Goal: Task Accomplishment & Management: Manage account settings

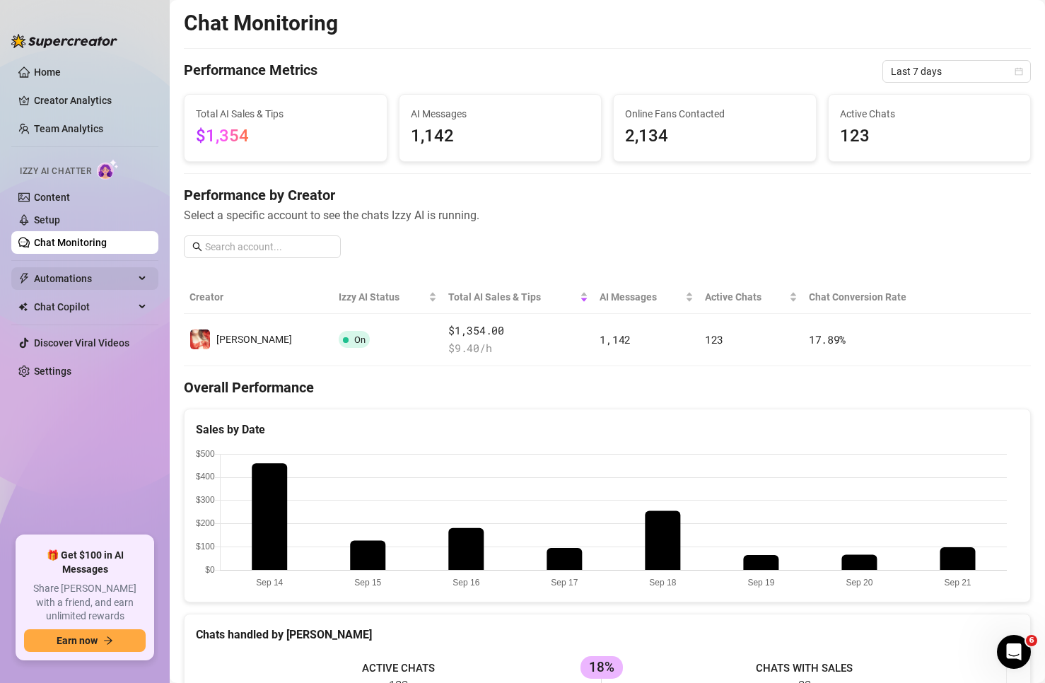
click at [69, 272] on span "Automations" at bounding box center [84, 278] width 100 height 23
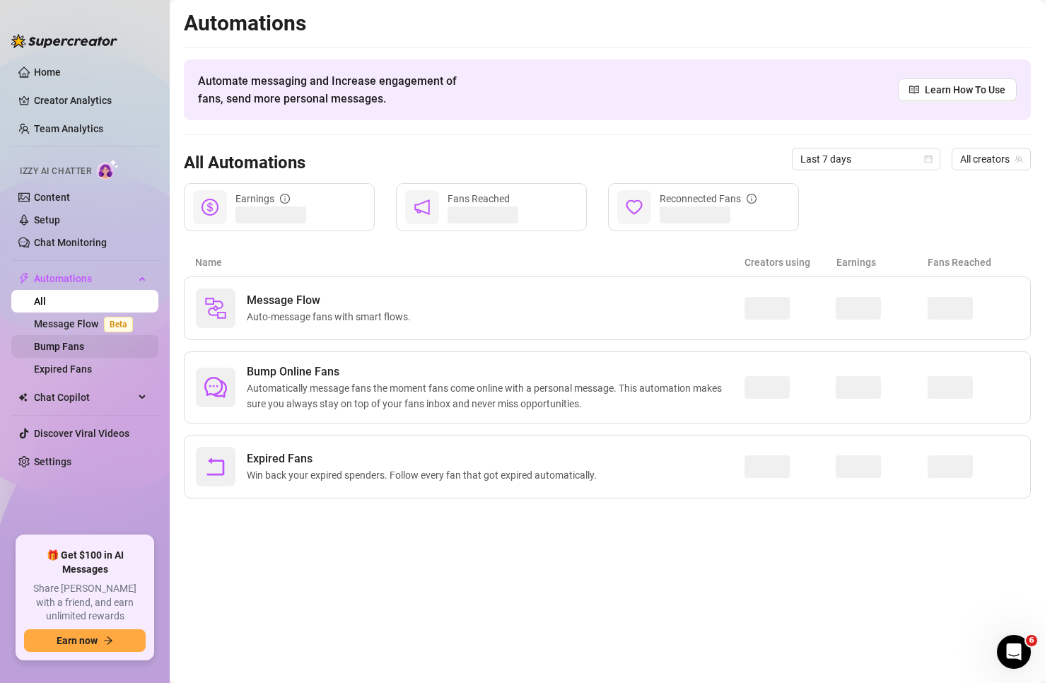
click at [84, 341] on link "Bump Fans" at bounding box center [59, 346] width 50 height 11
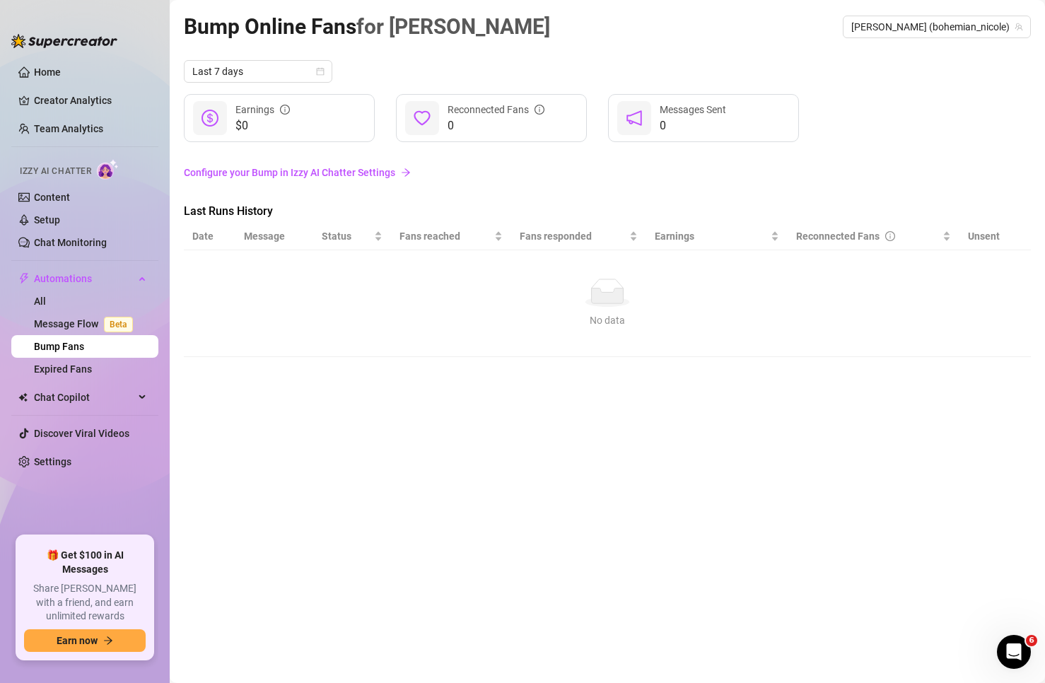
click at [397, 171] on link "Configure your Bump in Izzy AI Chatter Settings" at bounding box center [607, 173] width 847 height 16
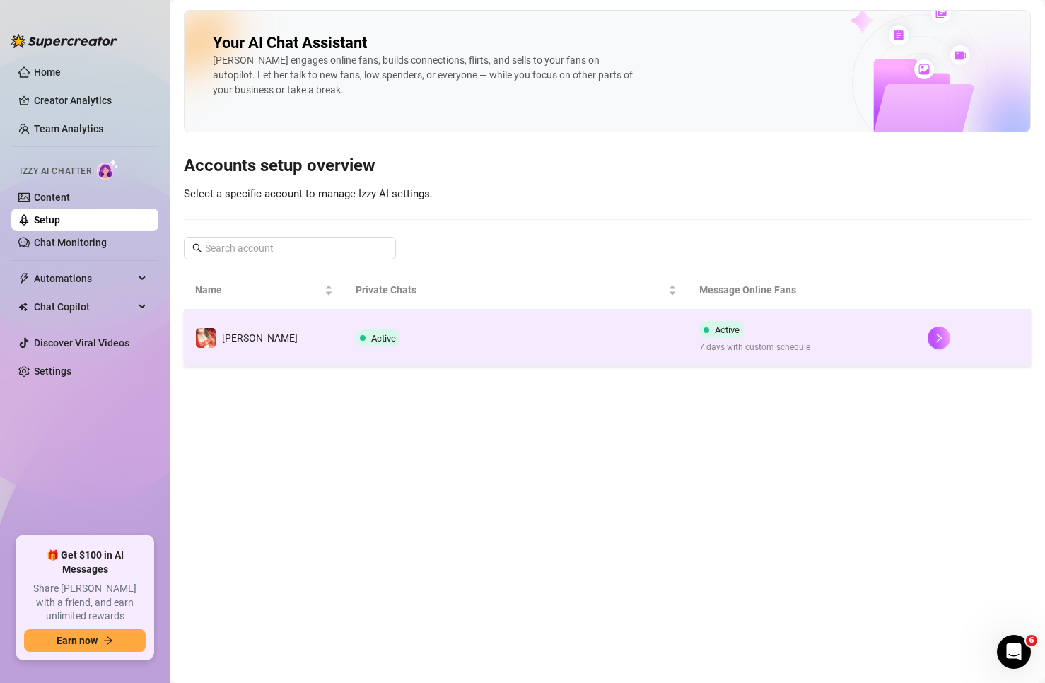
click at [318, 338] on td "[PERSON_NAME]" at bounding box center [264, 338] width 161 height 57
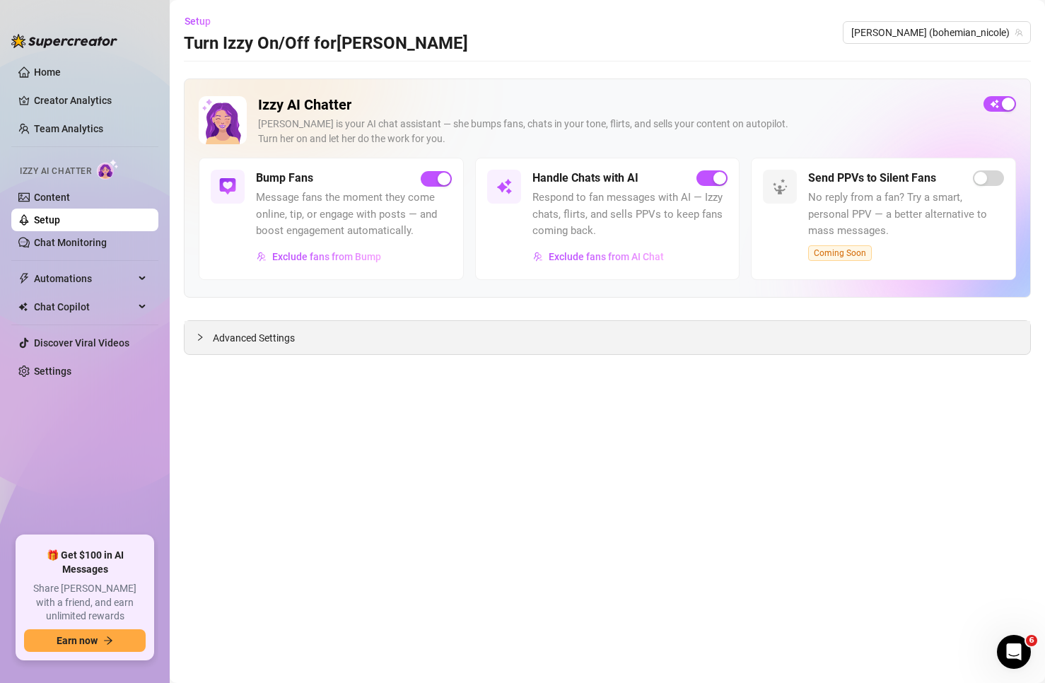
click at [247, 339] on span "Advanced Settings" at bounding box center [254, 338] width 82 height 16
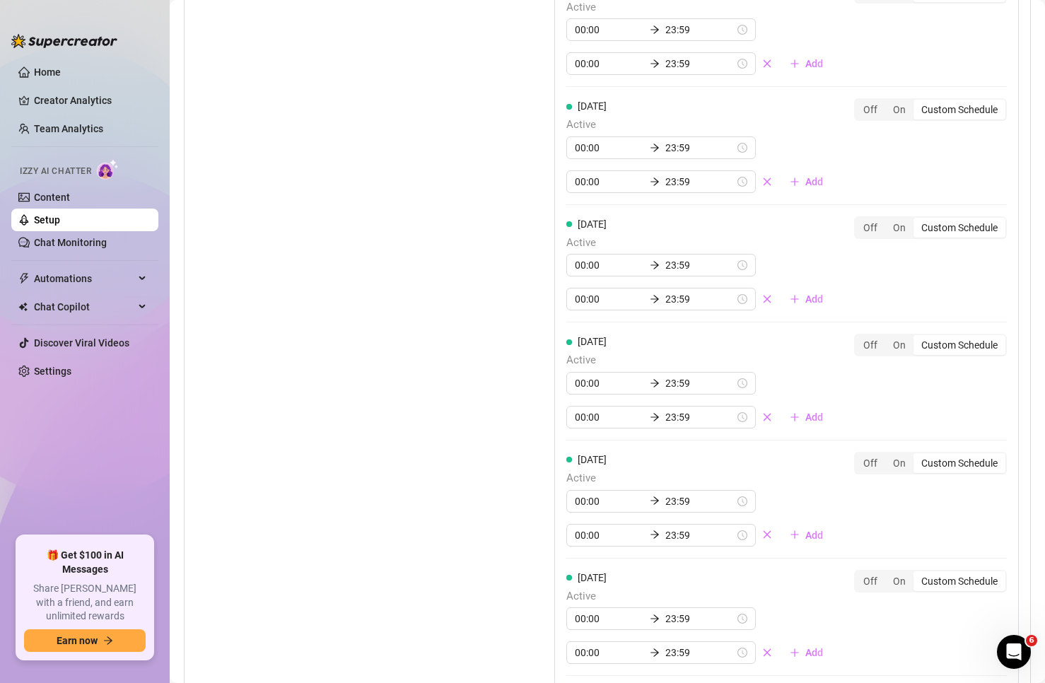
scroll to position [1619, 0]
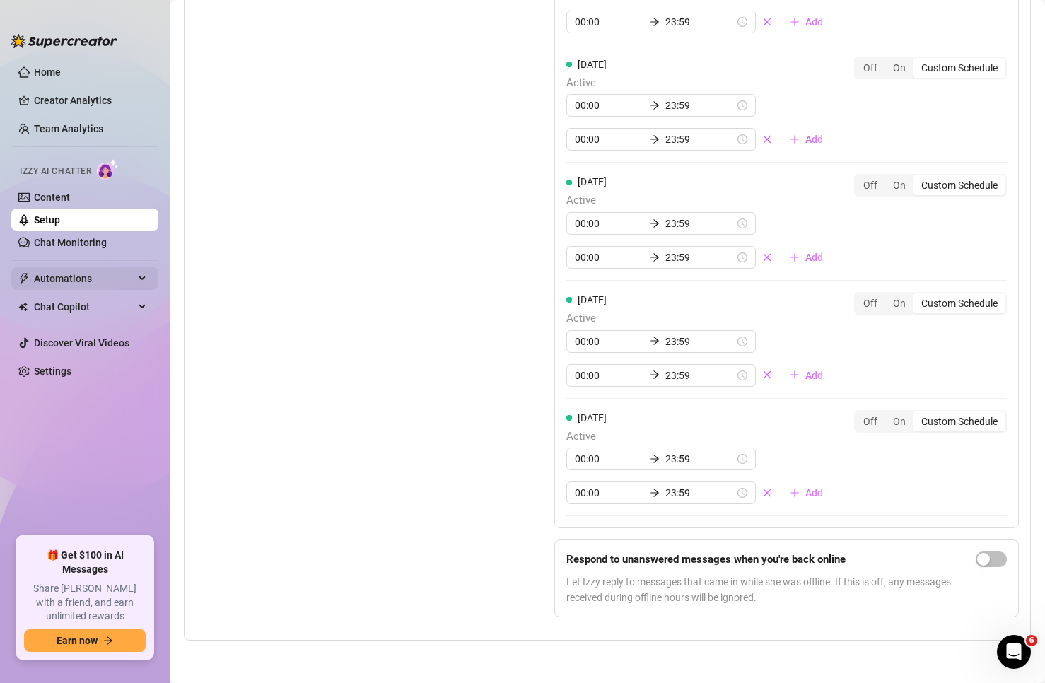
click at [105, 279] on span "Automations" at bounding box center [84, 278] width 100 height 23
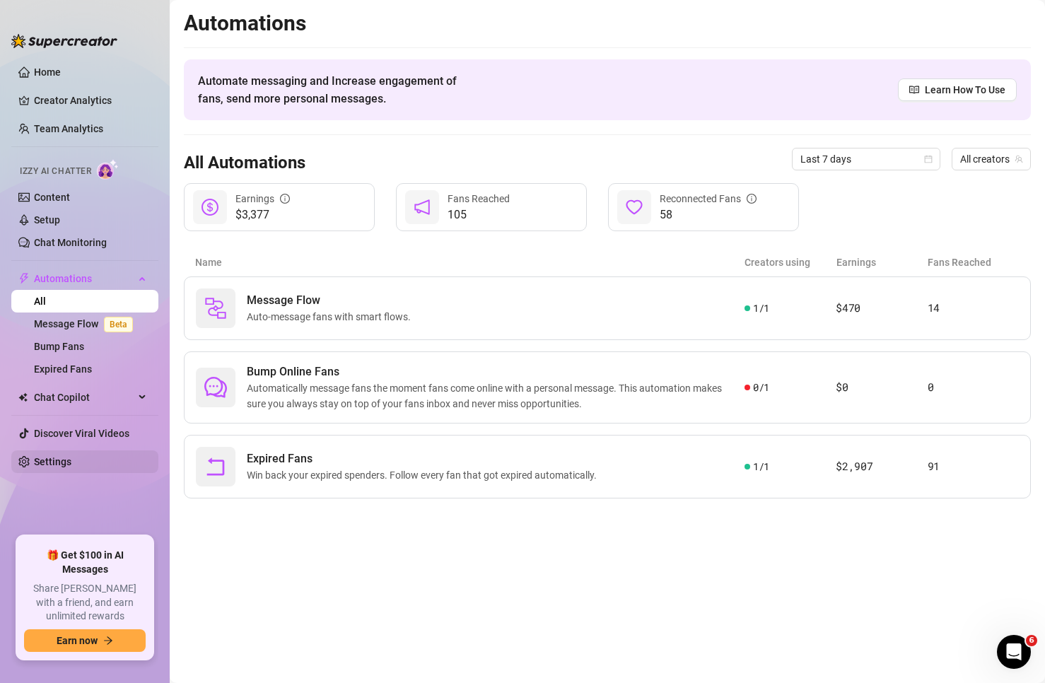
click at [71, 458] on link "Settings" at bounding box center [52, 461] width 37 height 11
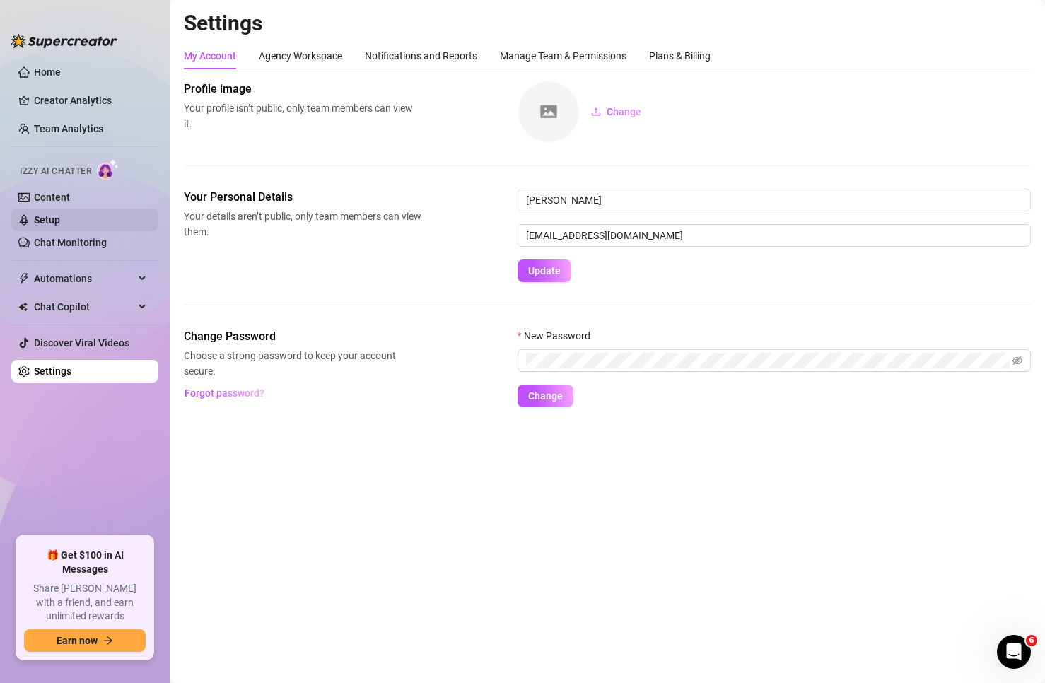
click at [60, 226] on link "Setup" at bounding box center [47, 219] width 26 height 11
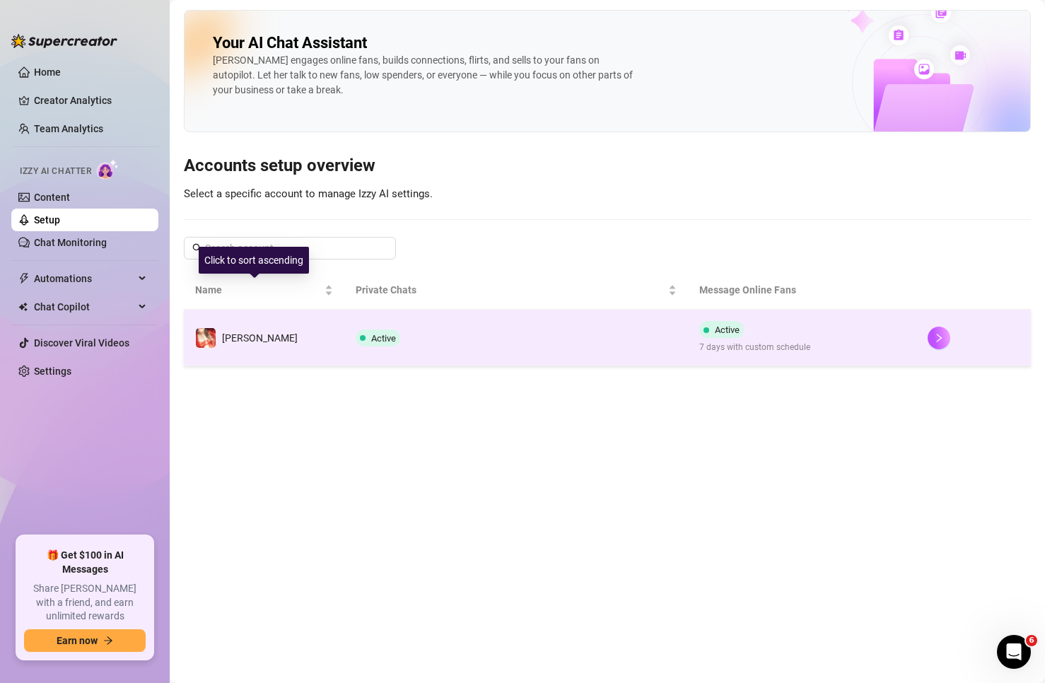
click at [293, 326] on td "[PERSON_NAME]" at bounding box center [264, 338] width 161 height 57
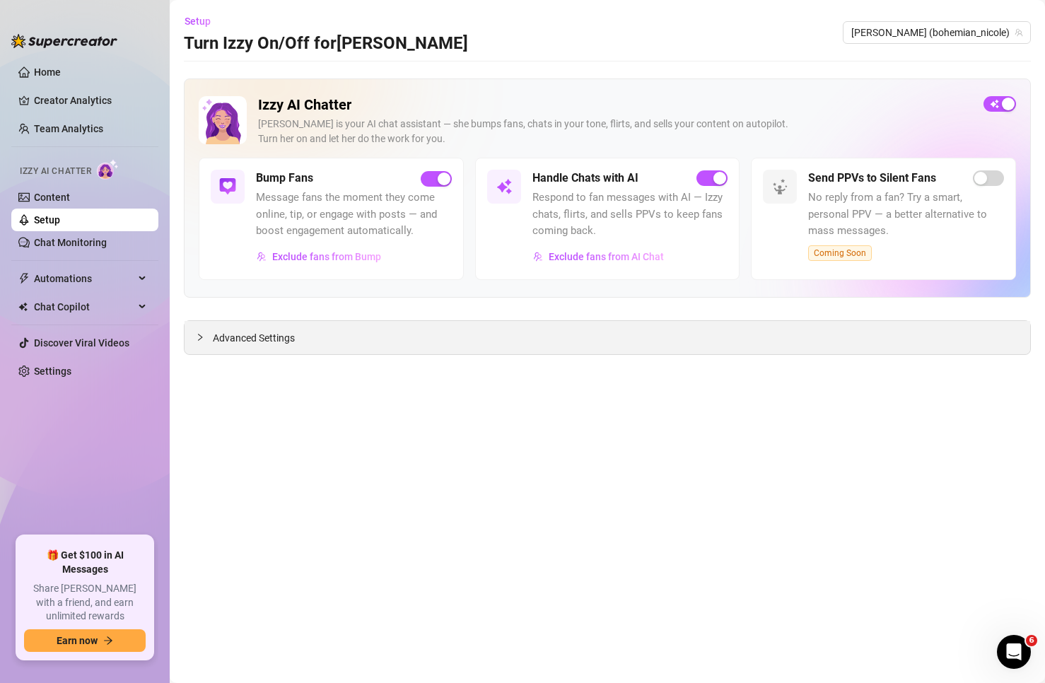
click at [318, 335] on div "Advanced Settings" at bounding box center [608, 337] width 846 height 33
click at [291, 339] on span "Advanced Settings" at bounding box center [254, 338] width 82 height 16
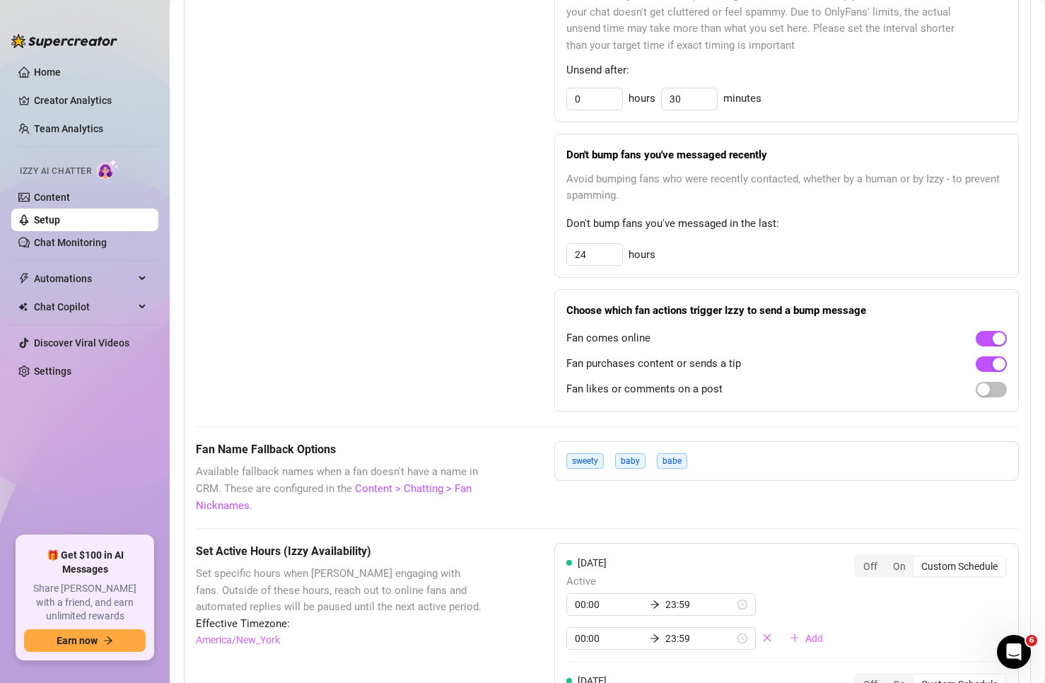
scroll to position [778, 0]
